Goal: Task Accomplishment & Management: Complete application form

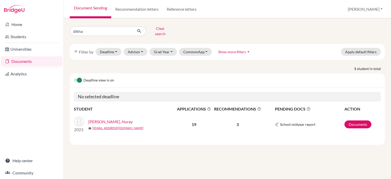
type input "dikhan"
click button "submit" at bounding box center [139, 31] width 13 height 10
click at [114, 119] on link "Tolepbergen, [GEOGRAPHIC_DATA]" at bounding box center [120, 122] width 64 height 6
click at [112, 119] on link "Tolepbergen, [GEOGRAPHIC_DATA]" at bounding box center [120, 122] width 64 height 6
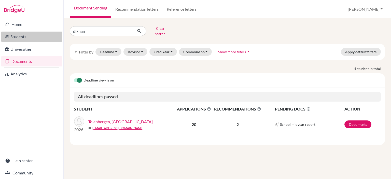
click at [20, 37] on link "Students" at bounding box center [31, 37] width 61 height 10
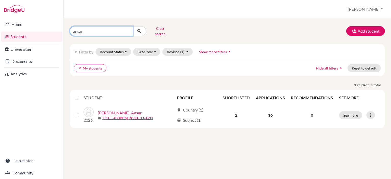
click at [128, 30] on input "ansar" at bounding box center [101, 31] width 63 height 10
click at [120, 26] on input "Find student by name..." at bounding box center [101, 31] width 63 height 10
click at [95, 32] on input "dikhan" at bounding box center [101, 31] width 63 height 10
type input "dikhan"
click at [137, 30] on icon "submit" at bounding box center [139, 31] width 5 height 5
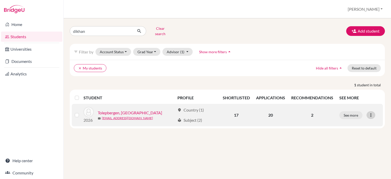
click at [370, 113] on icon at bounding box center [370, 115] width 5 height 5
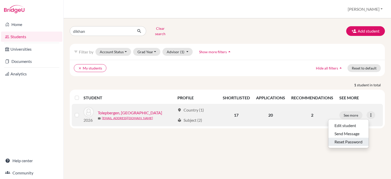
click at [344, 138] on button "Reset Password" at bounding box center [348, 142] width 40 height 8
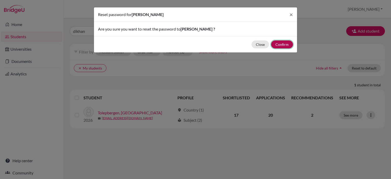
click at [283, 45] on button "Confirm" at bounding box center [282, 44] width 22 height 8
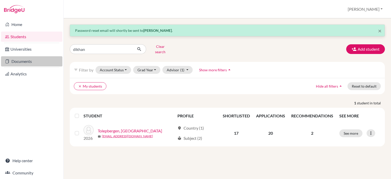
click at [29, 63] on link "Documents" at bounding box center [31, 61] width 61 height 10
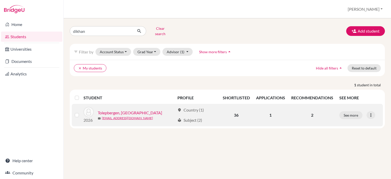
click at [128, 111] on link "Tolepbergen, [GEOGRAPHIC_DATA]" at bounding box center [130, 113] width 64 height 6
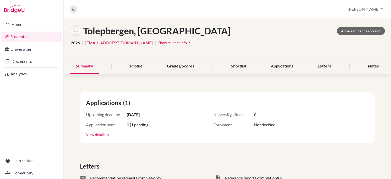
scroll to position [76, 0]
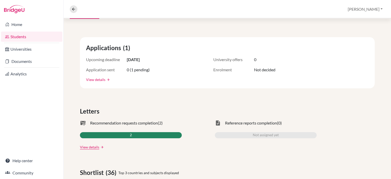
click at [99, 78] on link "View details" at bounding box center [95, 79] width 19 height 5
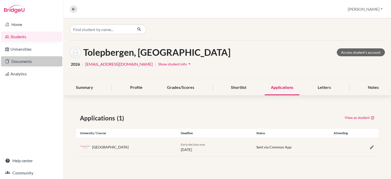
click at [30, 62] on link "Documents" at bounding box center [31, 61] width 61 height 10
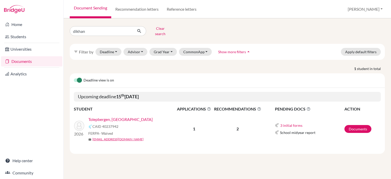
click at [109, 116] on link "Tolepbergen, [GEOGRAPHIC_DATA]" at bounding box center [120, 119] width 64 height 6
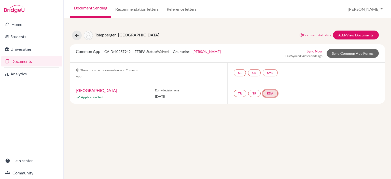
click at [268, 93] on link "EDA" at bounding box center [270, 93] width 15 height 7
click at [274, 77] on link "Early decision agreement" at bounding box center [271, 78] width 40 height 4
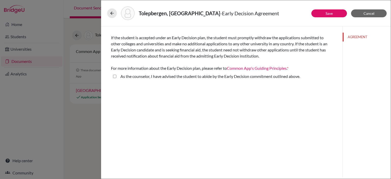
click at [115, 76] on above\ "As the counselor, I have advised the student to abide by the Early Decision com…" at bounding box center [114, 76] width 3 height 6
checkbox above\ "true"
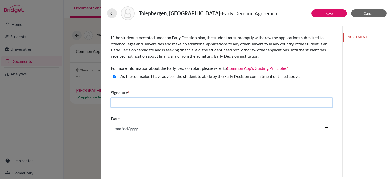
click at [153, 102] on input "text" at bounding box center [221, 103] width 221 height 10
type input "[PERSON_NAME]"
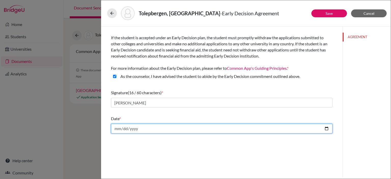
click at [152, 131] on input "date" at bounding box center [221, 129] width 221 height 10
type input "[DATE]"
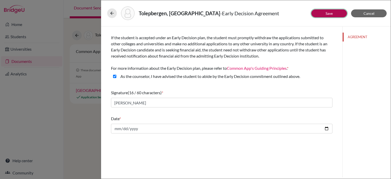
click at [333, 11] on button "Save" at bounding box center [329, 13] width 36 height 8
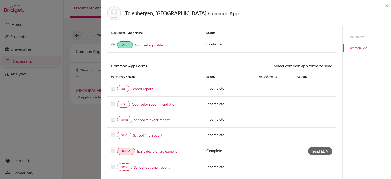
scroll to position [25, 0]
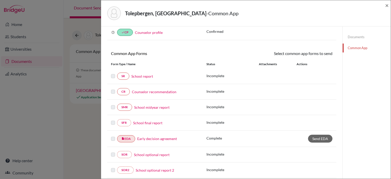
click at [143, 72] on div "SR School report Incomplete" at bounding box center [221, 76] width 229 height 16
click at [142, 75] on link "School report" at bounding box center [142, 76] width 22 height 5
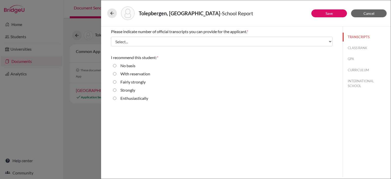
drag, startPoint x: 238, startPoint y: 113, endPoint x: 200, endPoint y: 118, distance: 37.6
click at [200, 118] on div "Please indicate number of official transcripts you can provide for the applican…" at bounding box center [221, 101] width 241 height 151
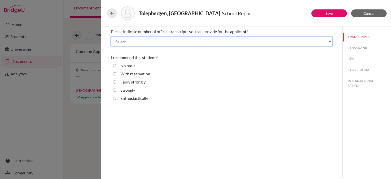
click at [162, 40] on select "Select... 1 2 3 4" at bounding box center [221, 42] width 221 height 10
select select "4"
click at [111, 37] on select "Select... 1 2 3 4" at bounding box center [221, 42] width 221 height 10
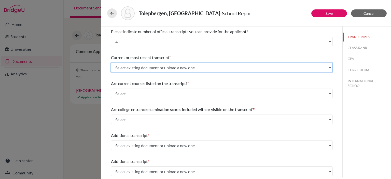
click at [160, 69] on select "Select existing document or upload a new one dikhan_transcript_9 dikhan_transcr…" at bounding box center [221, 68] width 221 height 10
select select "Upload New File"
click at [111, 63] on select "Select existing document or upload a new one dikhan_transcript_9 dikhan_transcr…" at bounding box center [221, 68] width 221 height 10
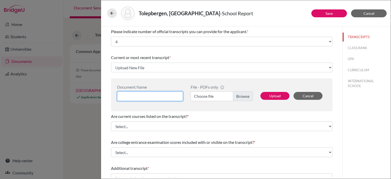
click at [157, 96] on input at bounding box center [150, 96] width 66 height 10
type input "dikhan_12_26"
click at [222, 96] on label "Choose file" at bounding box center [222, 96] width 62 height 10
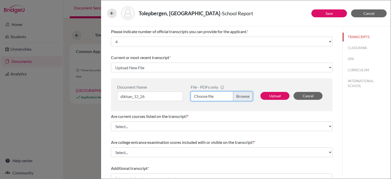
click at [222, 96] on input "Choose file" at bounding box center [222, 96] width 62 height 10
click at [217, 98] on label "Choose file" at bounding box center [222, 96] width 62 height 10
click at [217, 98] on input "Choose file" at bounding box center [222, 96] width 62 height 10
click at [271, 95] on button "Upload" at bounding box center [274, 96] width 29 height 8
select select "684854"
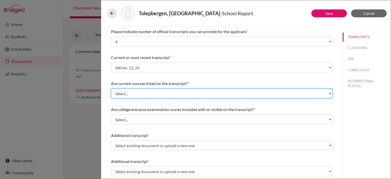
click at [141, 94] on select "Select... Yes No" at bounding box center [221, 94] width 221 height 10
select select "1"
click at [111, 89] on select "Select... Yes No" at bounding box center [221, 94] width 221 height 10
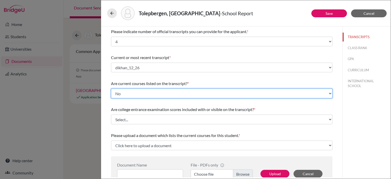
scroll to position [25, 0]
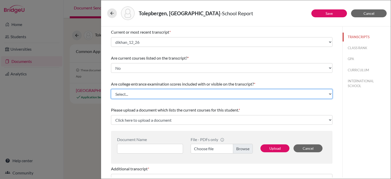
click at [166, 92] on select "Select... Yes No" at bounding box center [221, 94] width 221 height 10
select select "1"
click at [111, 89] on select "Select... Yes No" at bounding box center [221, 94] width 221 height 10
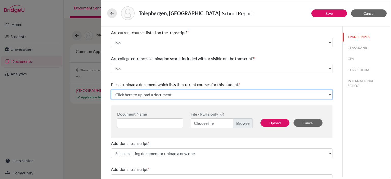
click at [187, 94] on select "Click here to upload a document Upload New File" at bounding box center [221, 95] width 221 height 10
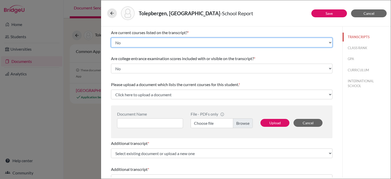
click at [139, 41] on select "Select... Yes No" at bounding box center [221, 43] width 221 height 10
select select "0"
click at [111, 38] on select "Select... Yes No" at bounding box center [221, 43] width 221 height 10
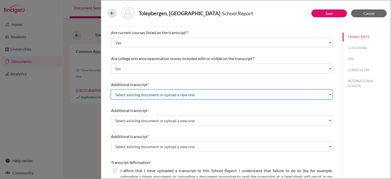
click at [166, 95] on select "Select existing document or upload a new one dikhan_transcript_9 dikhan_transcr…" at bounding box center [221, 95] width 221 height 10
select select "602047"
click at [111, 90] on select "Select existing document or upload a new one dikhan_transcript_9 dikhan_transcr…" at bounding box center [221, 95] width 221 height 10
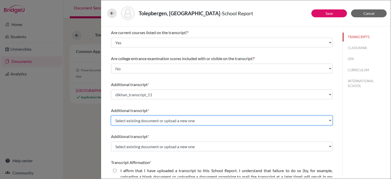
click at [185, 123] on select "Select existing document or upload a new one dikhan_transcript_9 dikhan_transcr…" at bounding box center [221, 121] width 221 height 10
select select "603572"
click at [111, 116] on select "Select existing document or upload a new one dikhan_transcript_9 dikhan_transcr…" at bounding box center [221, 121] width 221 height 10
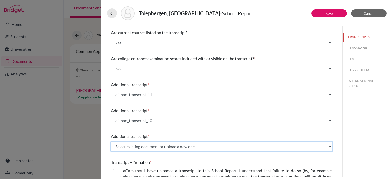
click at [164, 145] on select "Select existing document or upload a new one dikhan_transcript_9 dikhan_transcr…" at bounding box center [221, 147] width 221 height 10
select select "604165"
click at [111, 142] on select "Select existing document or upload a new one dikhan_transcript_9 dikhan_transcr…" at bounding box center [221, 147] width 221 height 10
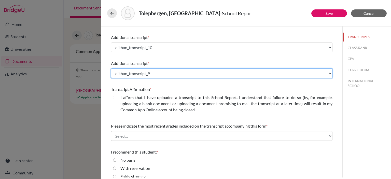
scroll to position [127, 0]
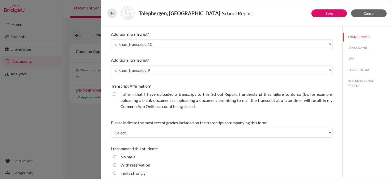
click at [114, 94] on closed\ "I affirm that I have uploaded a transcript to this School Report. I understand …" at bounding box center [114, 94] width 3 height 6
checkbox closed\ "true"
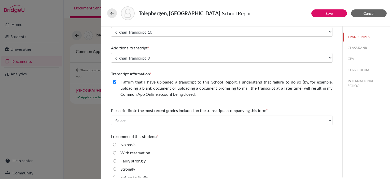
scroll to position [146, 0]
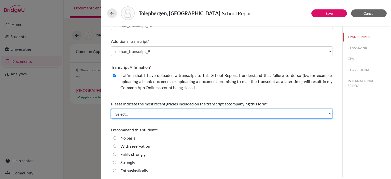
click at [163, 115] on select "Select... Final junior year grades 1st Quarter senior year grades 2nd Quarter/1…" at bounding box center [221, 114] width 221 height 10
select select "6"
click at [111, 109] on select "Select... Final junior year grades 1st Quarter senior year grades 2nd Quarter/1…" at bounding box center [221, 114] width 221 height 10
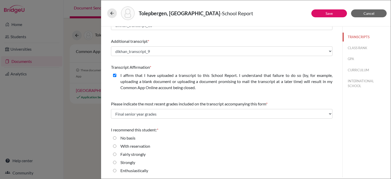
click at [119, 170] on div "Enthusiastically" at bounding box center [132, 172] width 32 height 8
click at [116, 170] on input "Enthusiastically" at bounding box center [114, 171] width 3 height 6
radio input "true"
click at [331, 14] on link "Save" at bounding box center [329, 13] width 7 height 4
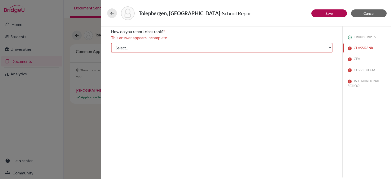
scroll to position [0, 0]
click at [153, 49] on select "Select... Exact Decile Quintile Quartile None" at bounding box center [221, 48] width 221 height 10
select select "5"
click at [111, 43] on select "Select... Exact Decile Quintile Quartile None" at bounding box center [221, 48] width 221 height 10
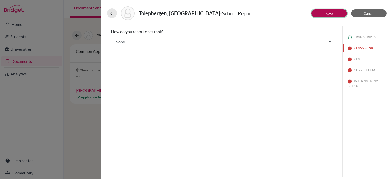
click at [333, 13] on link "Save" at bounding box center [329, 13] width 7 height 4
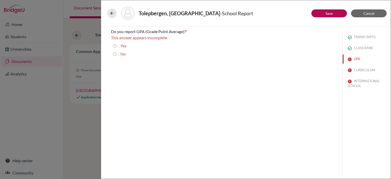
click at [114, 45] on input "Yes" at bounding box center [114, 46] width 3 height 6
radio input "true"
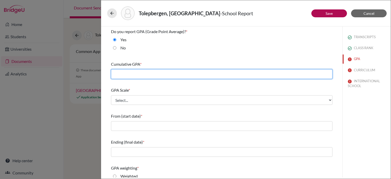
click at [162, 73] on input "text" at bounding box center [221, 74] width 221 height 10
type input "5.0"
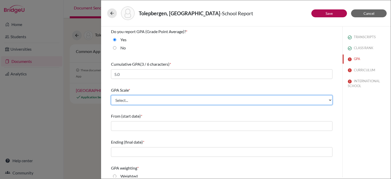
click at [144, 99] on select "Select... 4 5 6 7 8 9 10 11 12 13 14 15 16 17 18 19 20 100" at bounding box center [221, 100] width 221 height 10
select select "5"
click at [111, 95] on select "Select... 4 5 6 7 8 9 10 11 12 13 14 15 16 17 18 19 20 100" at bounding box center [221, 100] width 221 height 10
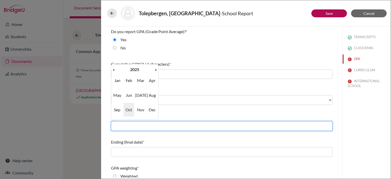
click at [145, 123] on input "text" at bounding box center [221, 126] width 221 height 10
type input "09/2022"
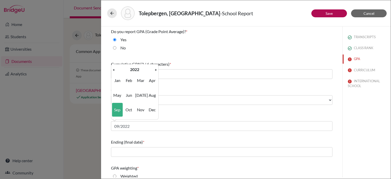
click at [118, 110] on span "Sep" at bounding box center [117, 110] width 11 height 14
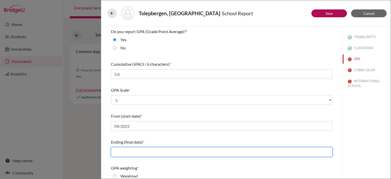
click at [142, 152] on input "text" at bounding box center [221, 152] width 221 height 10
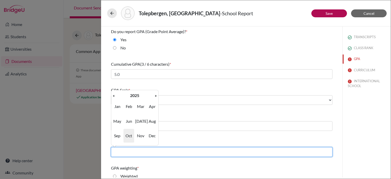
type input "06/2025"
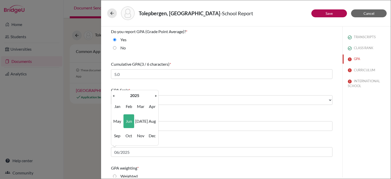
click at [205, 138] on div "Ending (final date) * 06/2025" at bounding box center [221, 148] width 221 height 22
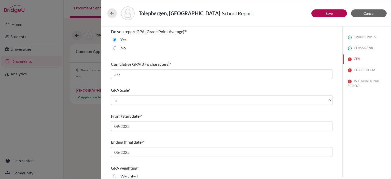
scroll to position [51, 0]
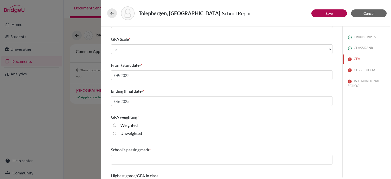
click at [114, 134] on input "Unweighted" at bounding box center [114, 133] width 3 height 6
radio input "true"
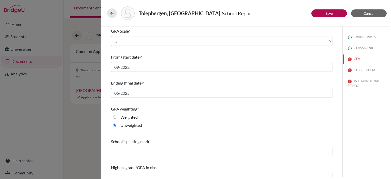
scroll to position [66, 0]
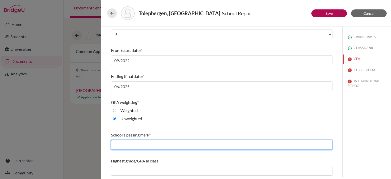
click at [141, 144] on input "text" at bounding box center [221, 145] width 221 height 10
type input "3"
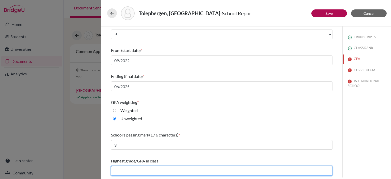
click at [148, 170] on input "text" at bounding box center [221, 171] width 221 height 10
type input "5"
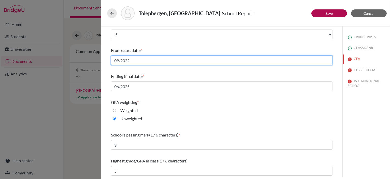
click at [142, 59] on input "09/2022" at bounding box center [221, 61] width 221 height 10
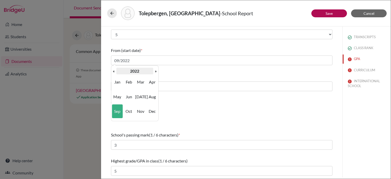
click at [142, 71] on th "2022" at bounding box center [134, 71] width 37 height 7
click at [144, 82] on span "2021" at bounding box center [140, 82] width 11 height 14
click at [116, 111] on span "Sep" at bounding box center [117, 111] width 11 height 14
type input "09/2021"
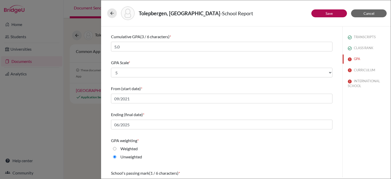
scroll to position [15, 0]
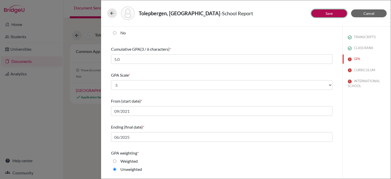
click at [330, 13] on link "Save" at bounding box center [329, 13] width 7 height 4
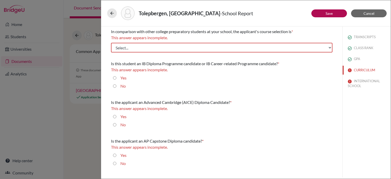
scroll to position [0, 0]
click at [202, 48] on select "Select... Less than demanding Average [PERSON_NAME] Very demanding Most demandi…" at bounding box center [221, 48] width 221 height 10
select select "4"
click at [111, 43] on select "Select... Less than demanding Average [PERSON_NAME] Very demanding Most demandi…" at bounding box center [221, 48] width 221 height 10
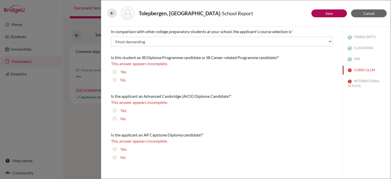
click at [116, 80] on input "No" at bounding box center [114, 80] width 3 height 6
radio input "true"
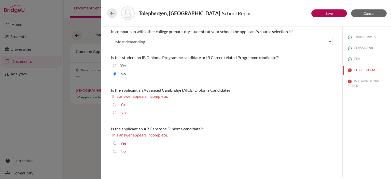
click at [115, 113] on input "No" at bounding box center [114, 112] width 3 height 6
radio input "true"
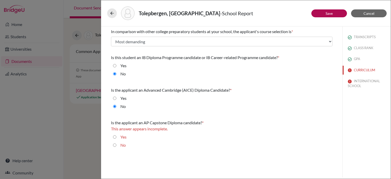
click at [115, 144] on input "No" at bounding box center [114, 145] width 3 height 6
radio input "true"
click at [325, 12] on button "Save" at bounding box center [329, 13] width 36 height 8
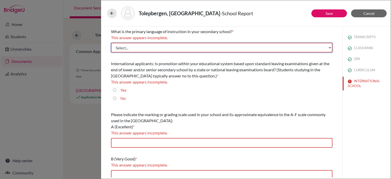
click at [140, 48] on select "Select... Albanian Arabic Armenian Assamese Azerbaijani Belarusian Bengali Bulg…" at bounding box center [221, 48] width 221 height 10
select select "14"
click at [141, 48] on div "What is the primary language of instruction in your secondary school? * This an…" at bounding box center [221, 40] width 221 height 28
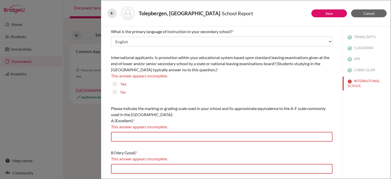
click at [115, 82] on input "Yes" at bounding box center [114, 84] width 3 height 6
radio input "true"
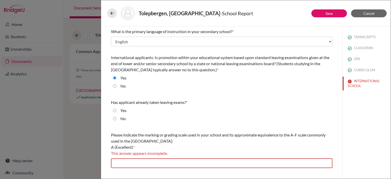
click at [114, 111] on input "Yes" at bounding box center [114, 110] width 3 height 6
radio input "true"
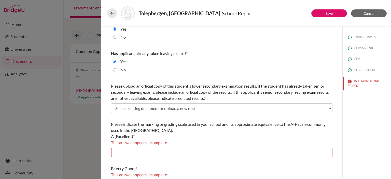
scroll to position [51, 0]
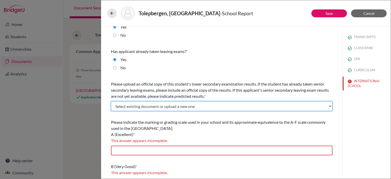
click at [176, 106] on select "Select existing document or upload a new one Predicted Annual Grades for Dikhan…" at bounding box center [221, 106] width 221 height 10
select select "Upload New File"
click at [111, 101] on select "Select existing document or upload a new one Predicted Annual Grades for Dikhan…" at bounding box center [221, 106] width 221 height 10
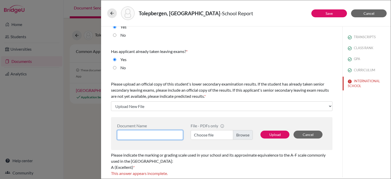
click at [151, 135] on input at bounding box center [150, 135] width 66 height 10
click at [133, 136] on input "dikhan_national_exam" at bounding box center [150, 135] width 66 height 10
type input "dikhan_final_national_exam"
click at [239, 134] on label "Choose file" at bounding box center [222, 135] width 62 height 10
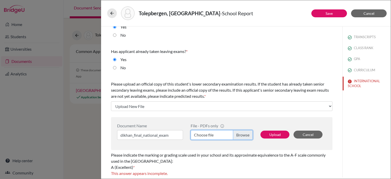
click at [239, 134] on input "Choose file" at bounding box center [222, 135] width 62 height 10
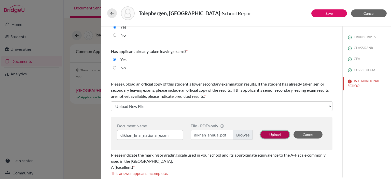
click at [272, 132] on button "Upload" at bounding box center [274, 135] width 29 height 8
select select "684857"
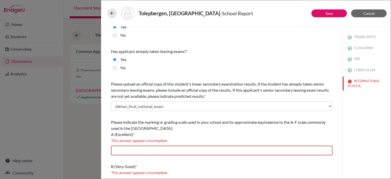
scroll to position [102, 0]
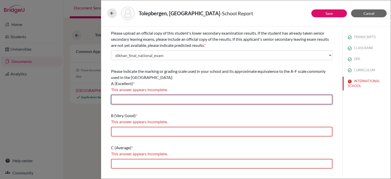
click at [162, 102] on input "text" at bounding box center [221, 100] width 221 height 10
type input "5"
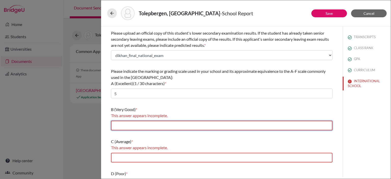
click at [137, 126] on input "text" at bounding box center [221, 126] width 221 height 10
type input "4"
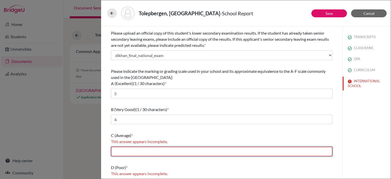
click at [136, 154] on input "text" at bounding box center [221, 152] width 221 height 10
type input "4"
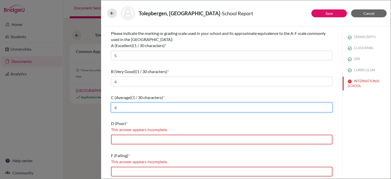
scroll to position [141, 0]
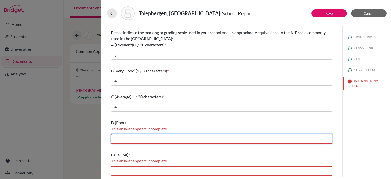
click at [153, 140] on input "text" at bounding box center [221, 139] width 221 height 10
type input "3"
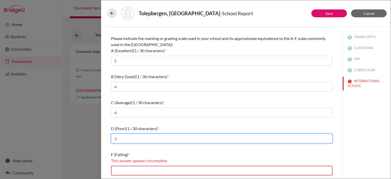
scroll to position [134, 0]
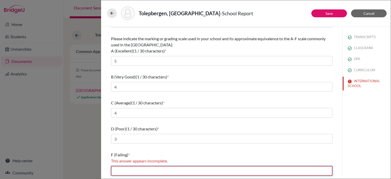
click at [142, 173] on input "text" at bounding box center [221, 171] width 221 height 10
type input "2"
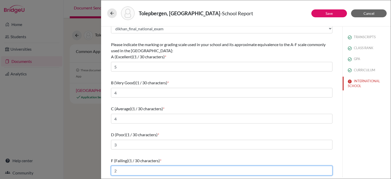
scroll to position [128, 0]
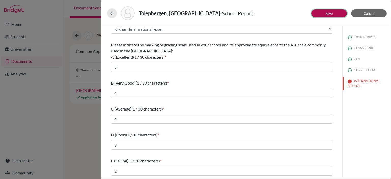
click at [331, 13] on link "Save" at bounding box center [329, 13] width 7 height 4
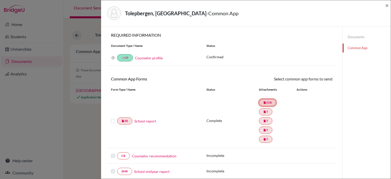
click at [269, 103] on link "insert_drive_file IOR" at bounding box center [267, 102] width 17 height 7
click at [264, 102] on link "insert_drive_file IOR" at bounding box center [267, 102] width 17 height 7
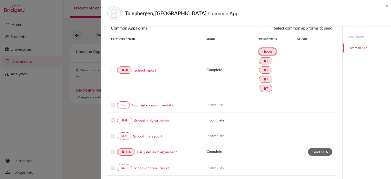
scroll to position [102, 0]
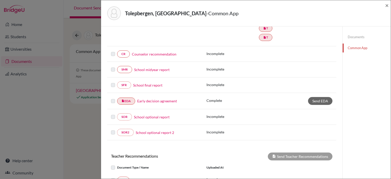
click at [155, 85] on link "School final report" at bounding box center [147, 84] width 29 height 5
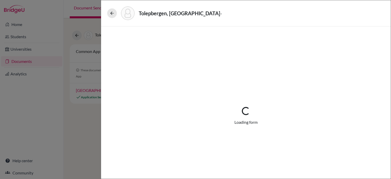
select select "5"
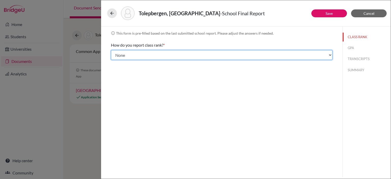
click at [150, 54] on select "Select... Exact Decile Quintile Quartile None" at bounding box center [221, 55] width 221 height 10
click at [111, 50] on select "Select... Exact Decile Quintile Quartile None" at bounding box center [221, 55] width 221 height 10
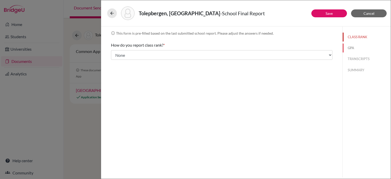
click at [353, 48] on button "GPA" at bounding box center [367, 48] width 48 height 9
type input "5.0"
type input "5"
select select "5"
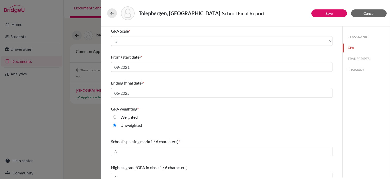
scroll to position [66, 0]
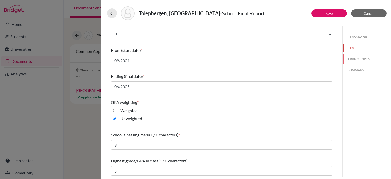
click at [351, 57] on button "TRANSCRIPTS" at bounding box center [367, 58] width 48 height 9
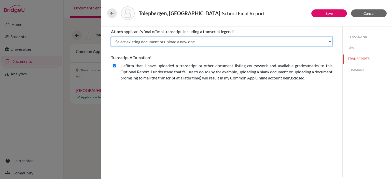
click at [145, 40] on select "Select existing document or upload a new one dikhan_transcript_9 dikhan_transcr…" at bounding box center [221, 42] width 221 height 10
select select "Upload New File"
click at [111, 37] on select "Select existing document or upload a new one dikhan_transcript_9 dikhan_transcr…" at bounding box center [221, 42] width 221 height 10
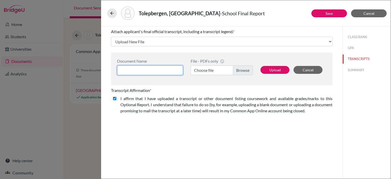
click at [152, 71] on input at bounding box center [150, 70] width 66 height 10
type input "school_leaving_certificate"
click at [240, 71] on label "Choose file" at bounding box center [222, 70] width 62 height 10
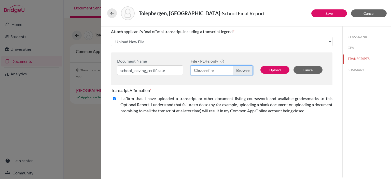
click at [240, 71] on input "Choose file" at bounding box center [222, 70] width 62 height 10
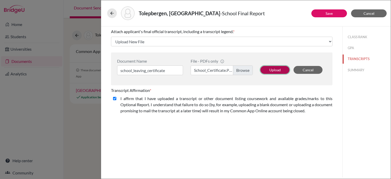
click at [277, 71] on button "Upload" at bounding box center [274, 70] width 29 height 8
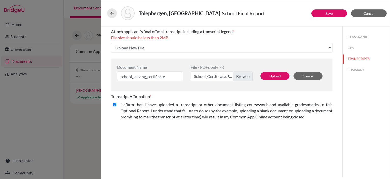
click at [220, 78] on label "School_Certificate.PDF" at bounding box center [222, 77] width 62 height 10
click at [220, 78] on input "School_Certificate.PDF" at bounding box center [222, 77] width 62 height 10
click at [276, 76] on button "Upload" at bounding box center [274, 76] width 29 height 8
select select "684934"
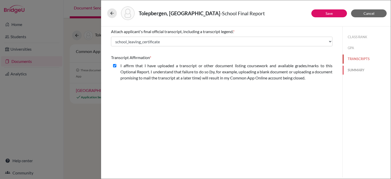
click at [357, 69] on button "SUMMARY" at bounding box center [367, 70] width 48 height 9
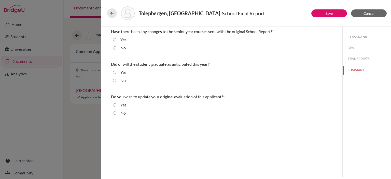
click at [114, 48] on input "No" at bounding box center [114, 48] width 3 height 6
radio input "true"
click at [115, 80] on input "No" at bounding box center [114, 80] width 3 height 6
radio input "true"
click at [115, 113] on input "No" at bounding box center [114, 113] width 3 height 6
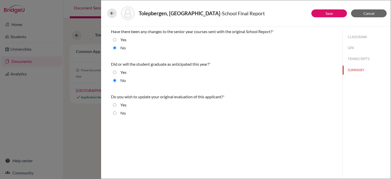
radio input "true"
click at [328, 13] on link "Save" at bounding box center [329, 13] width 7 height 4
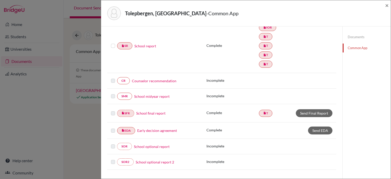
scroll to position [76, 0]
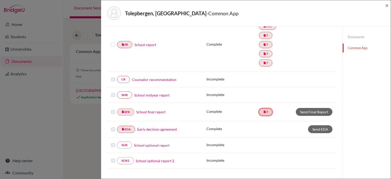
click at [263, 112] on icon "insert_drive_file" at bounding box center [264, 111] width 3 height 3
click at [287, 134] on div "insert_drive_file EDA Early decision agreement Complete Send EDA This document …" at bounding box center [221, 129] width 229 height 16
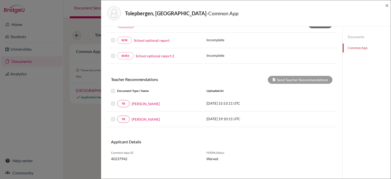
scroll to position [182, 0]
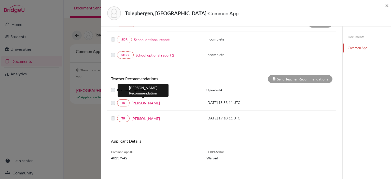
click at [144, 101] on link "[PERSON_NAME]" at bounding box center [146, 102] width 28 height 5
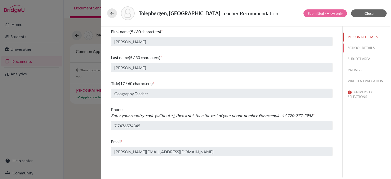
click at [367, 46] on button "SCHOOL DETAILS" at bounding box center [367, 48] width 48 height 9
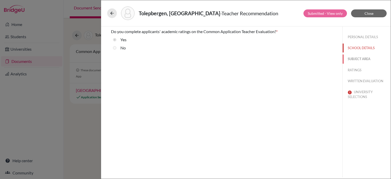
click at [354, 58] on button "SUBJECT AREA" at bounding box center [367, 58] width 48 height 9
select select "5"
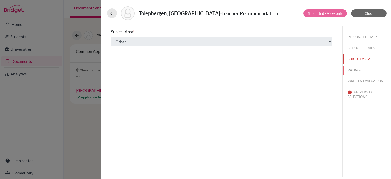
click at [353, 68] on button "RATINGS" at bounding box center [367, 70] width 48 height 9
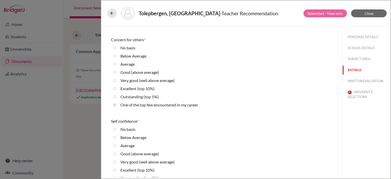
scroll to position [1018, 0]
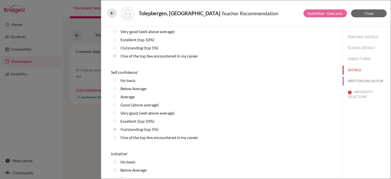
click at [369, 83] on button "WRITTEN EVALUATION" at bounding box center [367, 81] width 48 height 9
radio input "true"
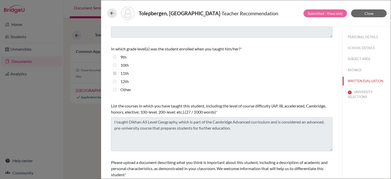
scroll to position [143, 0]
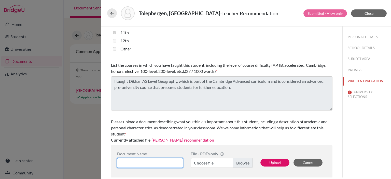
click at [149, 162] on input at bounding box center [150, 163] width 66 height 10
click at [199, 138] on link "[PERSON_NAME] recommendation" at bounding box center [182, 139] width 63 height 5
click at [163, 162] on input at bounding box center [150, 163] width 66 height 10
type input "[PERSON_NAME] recommendation"
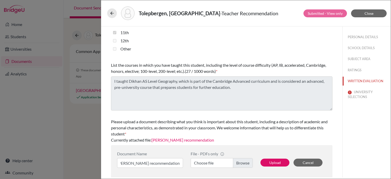
scroll to position [0, 0]
click at [226, 162] on label "Choose file" at bounding box center [222, 163] width 62 height 10
click at [226, 162] on input "Choose file" at bounding box center [222, 163] width 62 height 10
click at [275, 163] on button "Upload" at bounding box center [274, 163] width 29 height 8
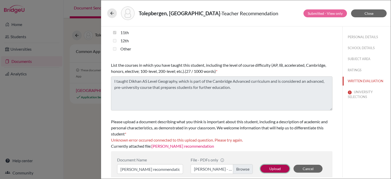
click at [273, 171] on button "Upload" at bounding box center [274, 169] width 29 height 8
click at [273, 167] on button "Upload" at bounding box center [274, 169] width 29 height 8
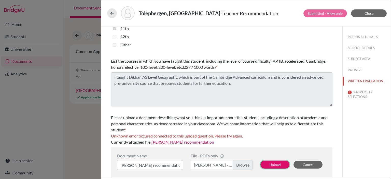
scroll to position [149, 0]
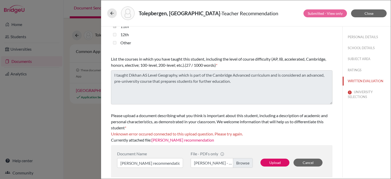
click at [160, 134] on span "Unknown error occured connected to this upload question. Please try again." at bounding box center [177, 133] width 132 height 5
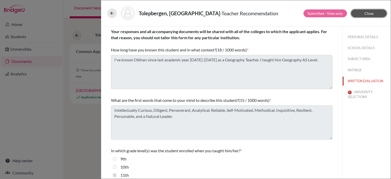
click at [368, 12] on span "Close" at bounding box center [369, 13] width 9 height 4
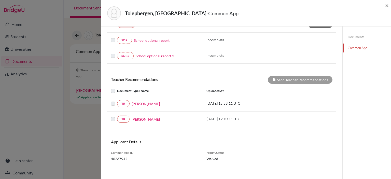
scroll to position [182, 0]
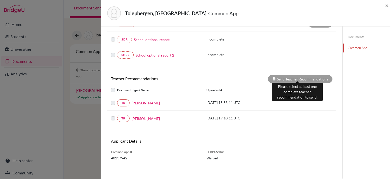
click at [304, 76] on div "Send Teacher Recommendations" at bounding box center [300, 79] width 65 height 8
click at [302, 75] on div "Send Teacher Recommendations" at bounding box center [300, 79] width 65 height 8
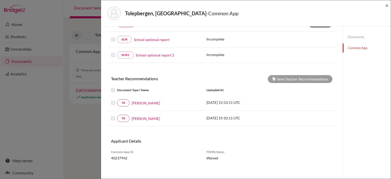
click at [282, 118] on div "TR [PERSON_NAME] [DATE] 19:10:11 UTC" at bounding box center [221, 118] width 229 height 7
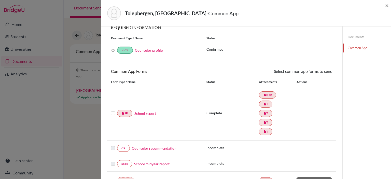
scroll to position [0, 0]
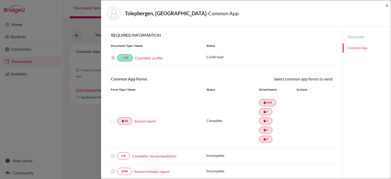
click at [354, 36] on link "Documents" at bounding box center [367, 37] width 48 height 9
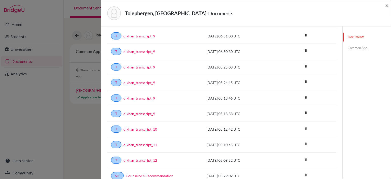
scroll to position [127, 0]
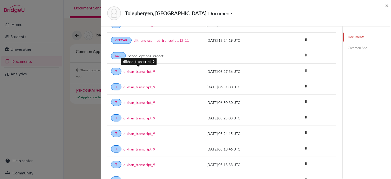
click at [149, 70] on link "dikhan_transcript_9" at bounding box center [139, 71] width 32 height 5
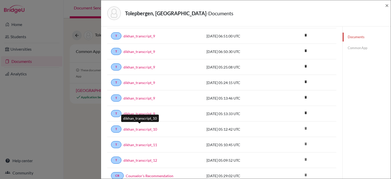
click at [140, 127] on link "dikhan_transcript_10" at bounding box center [140, 129] width 34 height 5
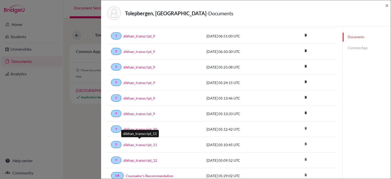
click at [144, 142] on link "dikhan_transcript_11" at bounding box center [140, 144] width 34 height 5
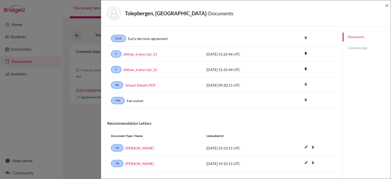
scroll to position [337, 0]
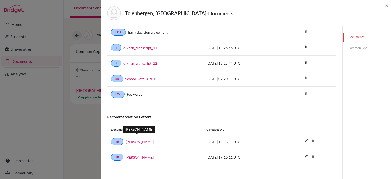
click at [139, 139] on link "[PERSON_NAME]" at bounding box center [140, 141] width 28 height 5
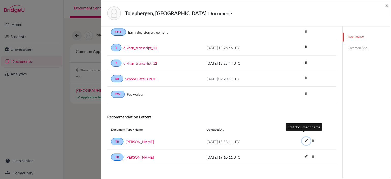
click at [302, 136] on icon "edit" at bounding box center [306, 140] width 8 height 8
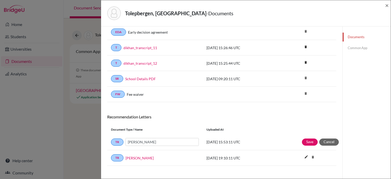
click at [301, 125] on div "Document Type / Name Uploaded at" at bounding box center [221, 129] width 229 height 9
click at [333, 140] on button "Cancel" at bounding box center [329, 141] width 20 height 7
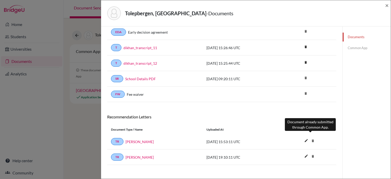
click at [310, 137] on icon "delete" at bounding box center [313, 141] width 8 height 8
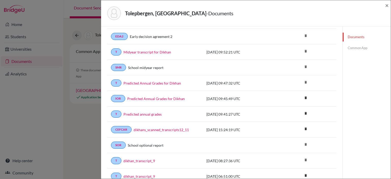
scroll to position [0, 0]
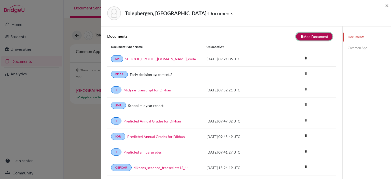
click at [323, 35] on button "note_add Add Document" at bounding box center [314, 37] width 36 height 8
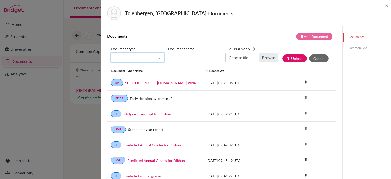
click at [153, 57] on select "Change explanation for Common App reports Counselor recommendation Internationa…" at bounding box center [137, 58] width 53 height 10
select select "5"
click at [111, 53] on select "Change explanation for Common App reports Counselor recommendation Internationa…" at bounding box center [137, 58] width 53 height 10
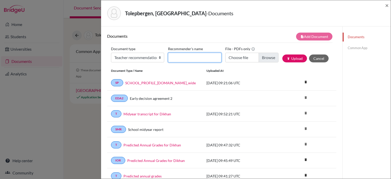
click at [196, 56] on input "Recommender's name" at bounding box center [194, 58] width 53 height 10
type input "[PERSON_NAME]"
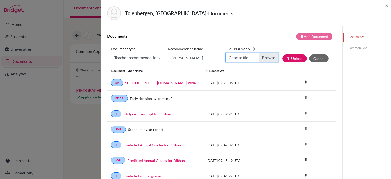
click at [245, 57] on input "Choose file" at bounding box center [251, 58] width 53 height 10
type input "C:\fakepath\[PERSON_NAME] reference.pdf"
click at [291, 60] on button "publish Upload" at bounding box center [294, 58] width 25 height 8
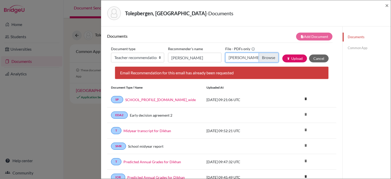
click at [246, 57] on input "[PERSON_NAME] - [PERSON_NAME] reference.pdf" at bounding box center [251, 58] width 53 height 10
click at [316, 59] on button "Cancel" at bounding box center [319, 58] width 20 height 8
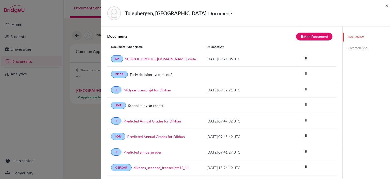
click at [386, 5] on span "×" at bounding box center [387, 5] width 4 height 7
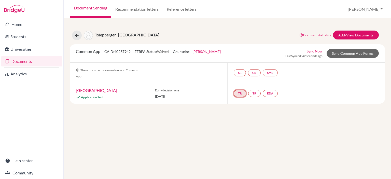
click at [239, 93] on link "TR" at bounding box center [240, 93] width 12 height 7
click at [241, 73] on h3 "Teacher recommendation" at bounding box center [239, 74] width 50 height 9
click at [241, 83] on small "Incomplete" at bounding box center [239, 83] width 44 height 5
click at [256, 91] on link "TR" at bounding box center [254, 93] width 12 height 7
click at [344, 104] on div "Tolepbergen, [GEOGRAPHIC_DATA] Document status key TR Requirement. Document not…" at bounding box center [227, 98] width 327 height 161
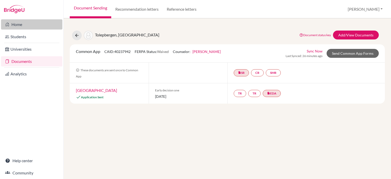
click at [20, 24] on link "Home" at bounding box center [31, 24] width 61 height 10
